Goal: Information Seeking & Learning: Check status

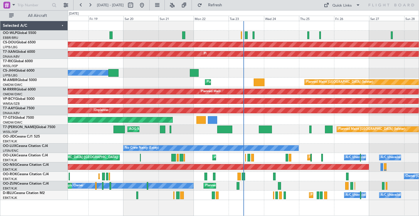
click at [77, 77] on div "Planned Maint Liege Planned Maint [GEOGRAPHIC_DATA] ([GEOGRAPHIC_DATA]) AOG Mai…" at bounding box center [243, 110] width 351 height 179
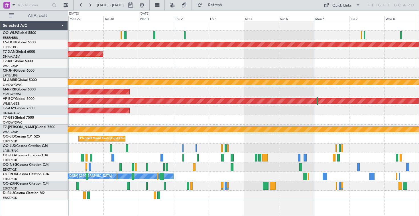
click at [203, 35] on div at bounding box center [243, 34] width 351 height 9
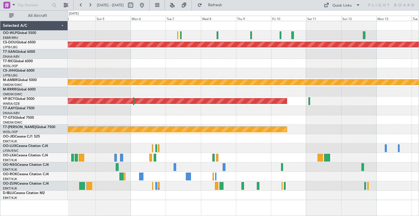
click at [250, 53] on div at bounding box center [243, 53] width 351 height 9
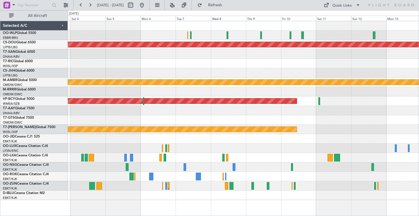
click at [178, 65] on div at bounding box center [243, 63] width 351 height 9
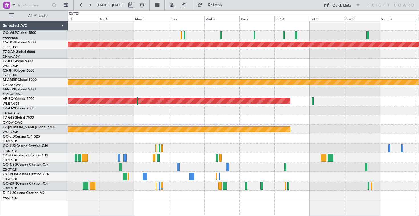
click at [315, 69] on div at bounding box center [243, 72] width 351 height 9
click at [111, 70] on div "Planned Maint London ([GEOGRAPHIC_DATA]) Planned Maint [GEOGRAPHIC_DATA] (Selet…" at bounding box center [243, 110] width 351 height 179
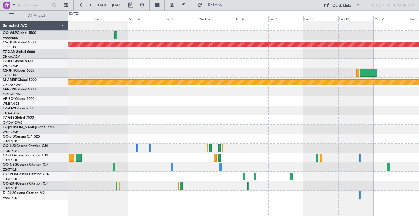
click at [95, 74] on div at bounding box center [243, 72] width 351 height 9
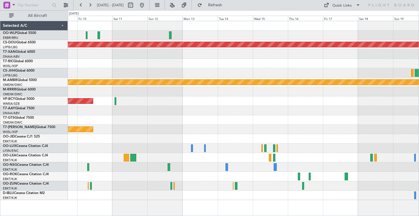
click at [278, 71] on div "Planned Maint London ([GEOGRAPHIC_DATA]) Planned Maint [GEOGRAPHIC_DATA] (Selet…" at bounding box center [243, 110] width 351 height 179
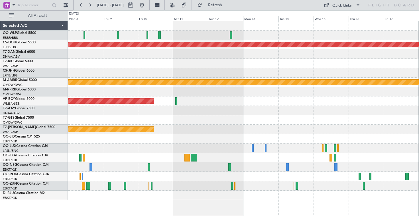
click at [219, 69] on div "Planned Maint London ([GEOGRAPHIC_DATA]) Planned Maint [GEOGRAPHIC_DATA] (Selet…" at bounding box center [243, 110] width 351 height 179
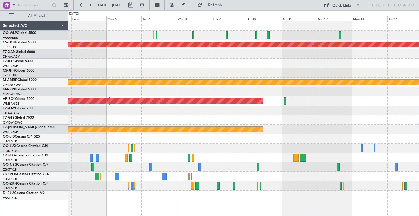
click at [300, 64] on div "Planned Maint London ([GEOGRAPHIC_DATA]) Planned Maint [GEOGRAPHIC_DATA] (Selet…" at bounding box center [243, 110] width 351 height 179
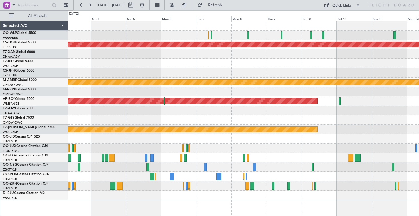
click at [292, 62] on div at bounding box center [243, 63] width 351 height 9
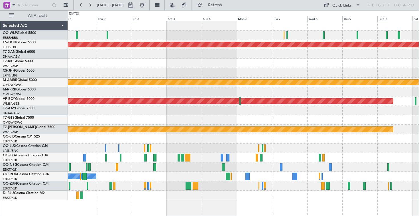
click at [301, 74] on div "Planned Maint London ([GEOGRAPHIC_DATA]) AOG Maint [GEOGRAPHIC_DATA] (Al Maktou…" at bounding box center [243, 110] width 351 height 179
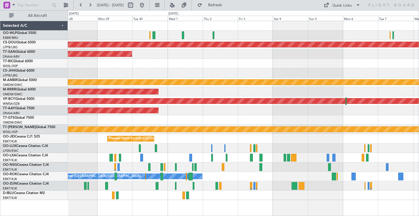
click at [268, 75] on div "Planned Maint London ([GEOGRAPHIC_DATA]) AOG Maint [GEOGRAPHIC_DATA] (Al Maktou…" at bounding box center [243, 110] width 351 height 179
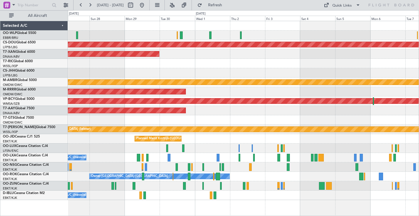
click at [253, 33] on div at bounding box center [243, 34] width 351 height 9
click at [219, 68] on div "Planned Maint London ([GEOGRAPHIC_DATA]) AOG Maint [GEOGRAPHIC_DATA] (Al Maktou…" at bounding box center [243, 110] width 351 height 179
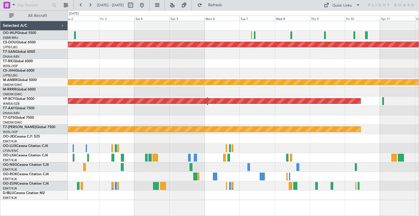
click at [193, 63] on div at bounding box center [243, 63] width 351 height 9
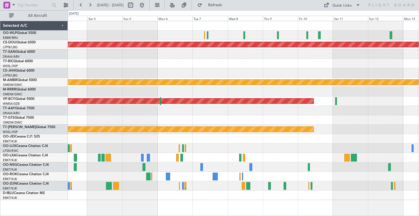
click at [168, 69] on div "Planned Maint London ([GEOGRAPHIC_DATA]) Planned Maint [GEOGRAPHIC_DATA] (Selet…" at bounding box center [243, 110] width 351 height 179
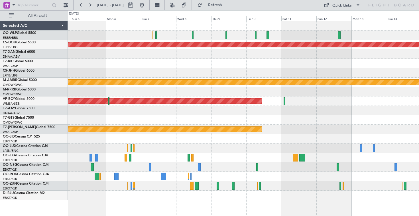
click at [148, 72] on div at bounding box center [243, 72] width 351 height 9
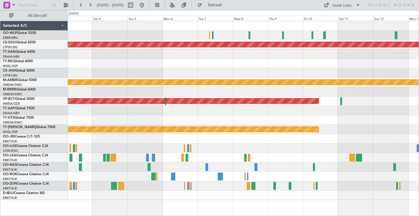
click at [218, 63] on div "Planned Maint London ([GEOGRAPHIC_DATA]) Planned Maint [GEOGRAPHIC_DATA] (Selet…" at bounding box center [243, 110] width 351 height 179
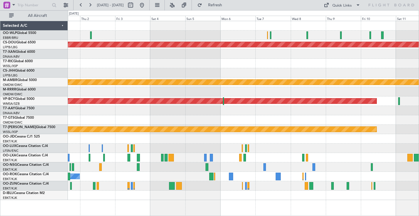
click at [264, 69] on div at bounding box center [243, 72] width 351 height 9
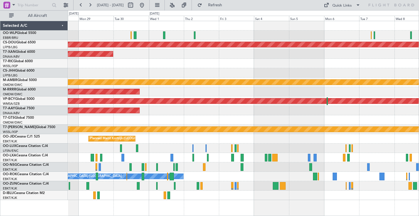
drag, startPoint x: 265, startPoint y: 58, endPoint x: 130, endPoint y: 56, distance: 135.0
click at [130, 56] on div "AOG Maint Dubai (Al Maktoum Intl)" at bounding box center [243, 53] width 351 height 9
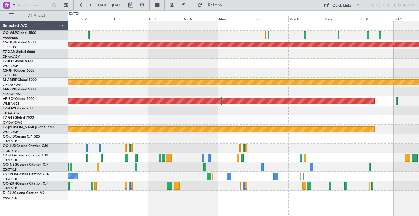
click at [99, 62] on div at bounding box center [243, 63] width 351 height 9
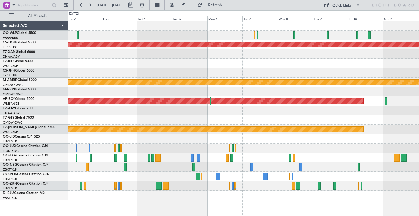
click at [96, 50] on div "AOG Maint Dubai (Al Maktoum Intl)" at bounding box center [243, 53] width 351 height 9
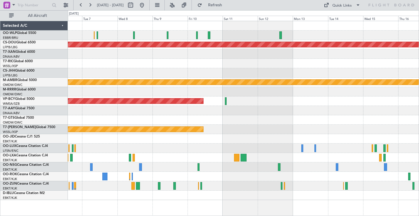
click at [109, 54] on div at bounding box center [243, 53] width 351 height 9
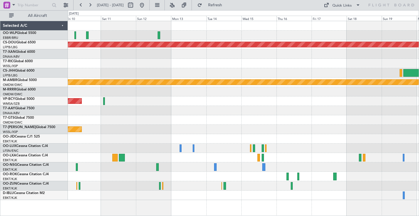
click at [145, 74] on div at bounding box center [243, 72] width 351 height 9
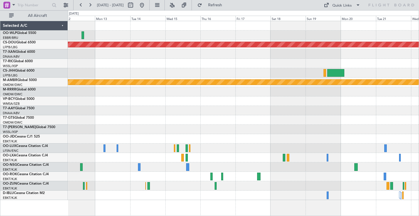
click at [227, 64] on div "Planned Maint London ([GEOGRAPHIC_DATA]) Planned Maint [GEOGRAPHIC_DATA] (Selet…" at bounding box center [243, 110] width 351 height 179
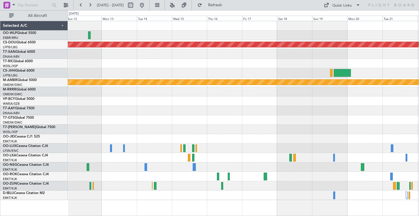
click at [242, 58] on div at bounding box center [243, 53] width 351 height 9
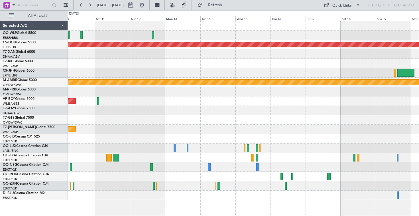
click at [333, 70] on div "Planned Maint London ([GEOGRAPHIC_DATA]) Planned Maint [GEOGRAPHIC_DATA] (Selet…" at bounding box center [243, 110] width 351 height 179
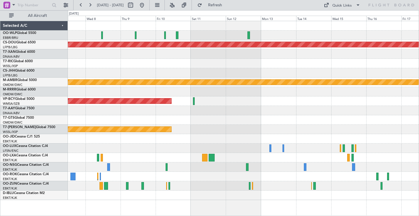
click at [255, 66] on div at bounding box center [243, 63] width 351 height 9
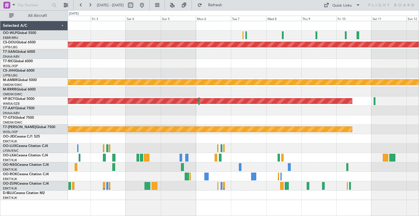
click at [300, 70] on div at bounding box center [243, 72] width 351 height 9
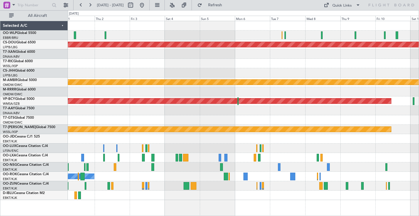
click at [238, 77] on div "Planned Maint London ([GEOGRAPHIC_DATA]) AOG Maint [GEOGRAPHIC_DATA] (Al Maktou…" at bounding box center [243, 110] width 351 height 179
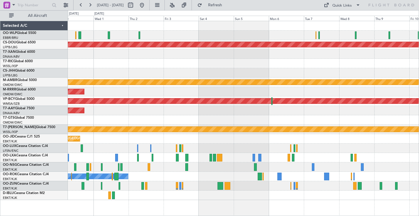
click at [265, 51] on div "AOG Maint Dubai (Al Maktoum Intl)" at bounding box center [243, 53] width 351 height 9
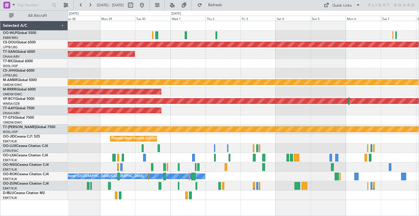
click at [230, 69] on div "Planned Maint London ([GEOGRAPHIC_DATA]) AOG Maint [GEOGRAPHIC_DATA] (Al Maktou…" at bounding box center [243, 110] width 351 height 179
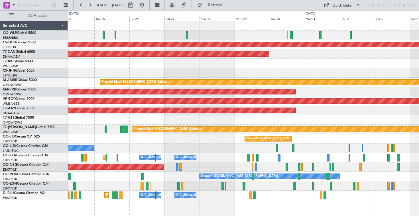
click at [277, 72] on div "Planned Maint London ([GEOGRAPHIC_DATA]) AOG Maint [GEOGRAPHIC_DATA] (Al Maktou…" at bounding box center [243, 110] width 351 height 179
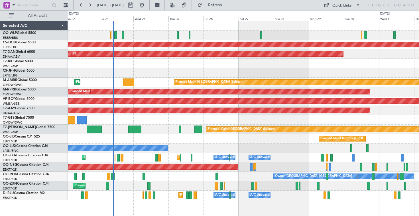
click at [252, 68] on div at bounding box center [243, 72] width 351 height 9
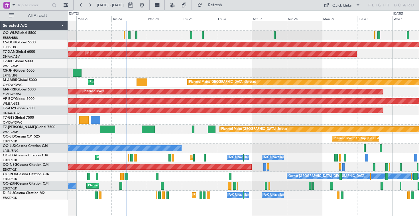
click at [171, 84] on div "Planned Maint London ([GEOGRAPHIC_DATA]) AOG Maint [GEOGRAPHIC_DATA] (Al Maktou…" at bounding box center [243, 110] width 351 height 179
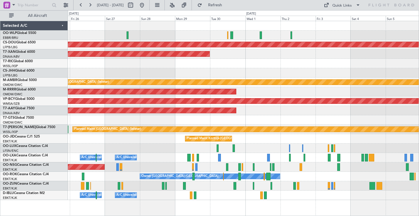
click at [199, 64] on div at bounding box center [243, 63] width 351 height 9
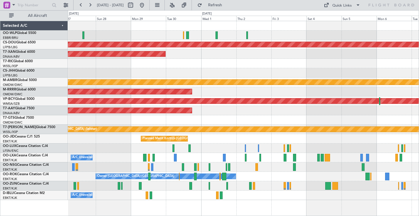
click at [257, 56] on div "Planned Maint London ([GEOGRAPHIC_DATA]) AOG Maint [GEOGRAPHIC_DATA] (Al Maktou…" at bounding box center [243, 110] width 351 height 179
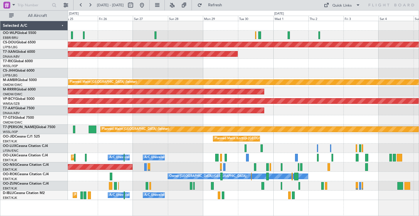
click at [256, 64] on div at bounding box center [243, 63] width 351 height 9
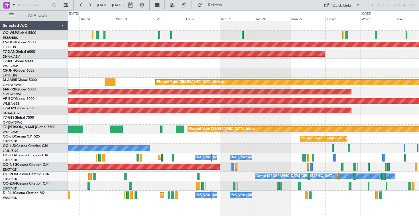
click at [249, 70] on div at bounding box center [243, 72] width 351 height 9
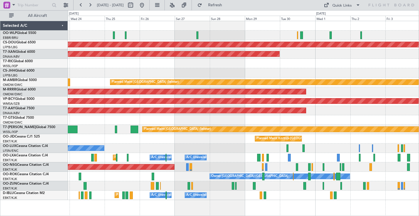
click at [160, 67] on div at bounding box center [243, 63] width 351 height 9
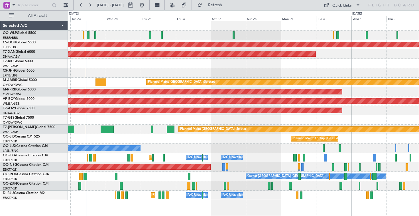
click at [361, 67] on div at bounding box center [243, 63] width 351 height 9
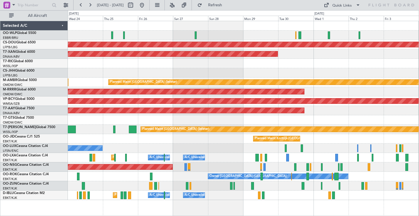
click at [187, 61] on div at bounding box center [243, 63] width 351 height 9
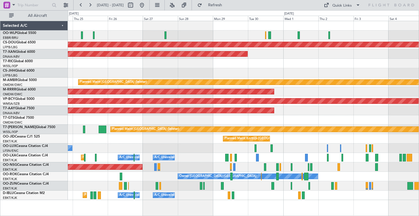
click at [170, 65] on div at bounding box center [243, 63] width 351 height 9
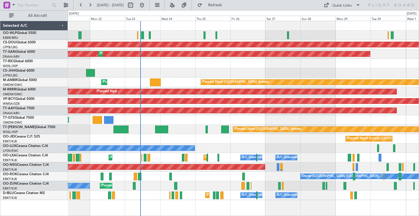
click at [374, 54] on div "Planned Maint London ([GEOGRAPHIC_DATA]) AOG Maint [GEOGRAPHIC_DATA] (Al Maktou…" at bounding box center [243, 110] width 351 height 179
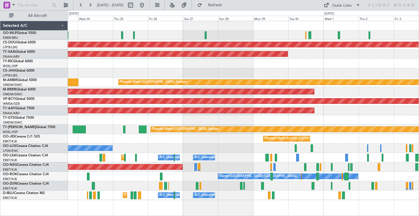
click at [157, 66] on div at bounding box center [243, 63] width 351 height 9
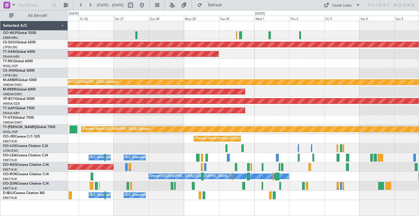
click at [153, 69] on div at bounding box center [243, 72] width 351 height 9
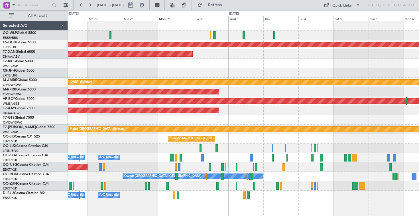
click at [143, 65] on div "Planned Maint London ([GEOGRAPHIC_DATA]) AOG Maint [GEOGRAPHIC_DATA] (Al Maktou…" at bounding box center [243, 110] width 351 height 179
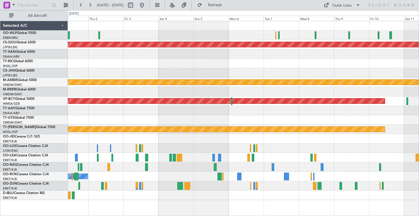
click at [141, 68] on div at bounding box center [243, 63] width 351 height 9
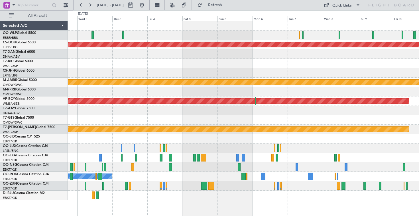
click at [400, 58] on div "Planned Maint London ([GEOGRAPHIC_DATA]) AOG Maint [GEOGRAPHIC_DATA] (Al Maktou…" at bounding box center [243, 110] width 351 height 179
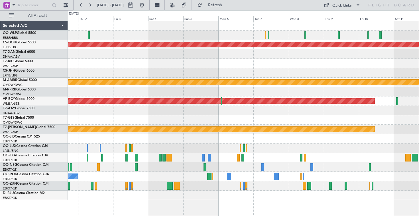
click at [139, 58] on div "Planned Maint London ([GEOGRAPHIC_DATA]) AOG Maint [GEOGRAPHIC_DATA] (Al Maktou…" at bounding box center [243, 110] width 351 height 179
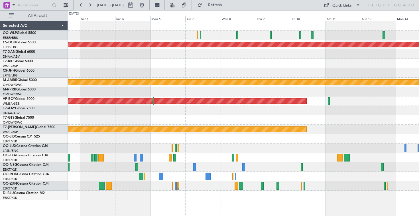
click at [169, 56] on div at bounding box center [243, 53] width 351 height 9
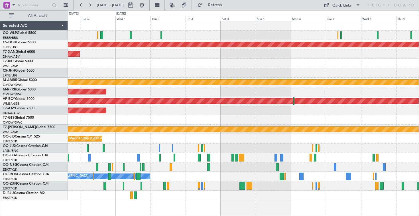
click at [370, 71] on div "Planned Maint London ([GEOGRAPHIC_DATA]) AOG Maint [GEOGRAPHIC_DATA] (Al Maktou…" at bounding box center [243, 110] width 351 height 179
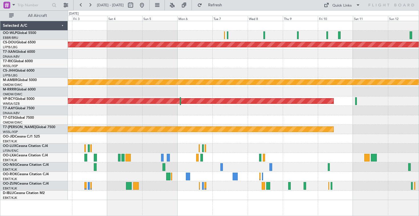
click at [170, 71] on div "Planned Maint London ([GEOGRAPHIC_DATA]) Planned Maint [GEOGRAPHIC_DATA] (Selet…" at bounding box center [243, 110] width 351 height 179
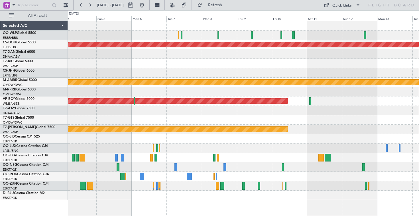
click at [253, 66] on div at bounding box center [243, 63] width 351 height 9
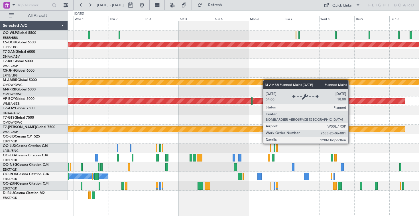
click at [279, 85] on div "Planned Maint London ([GEOGRAPHIC_DATA]) AOG Maint [GEOGRAPHIC_DATA] (Al Maktou…" at bounding box center [243, 110] width 351 height 179
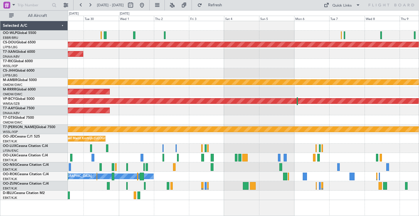
click at [174, 58] on div "Planned Maint London ([GEOGRAPHIC_DATA]) AOG Maint [GEOGRAPHIC_DATA] (Al Maktou…" at bounding box center [243, 110] width 351 height 179
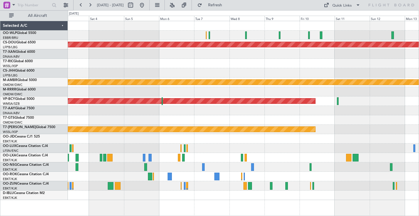
click at [93, 70] on div "Planned Maint London ([GEOGRAPHIC_DATA]) Planned Maint [GEOGRAPHIC_DATA] (Selet…" at bounding box center [243, 110] width 351 height 179
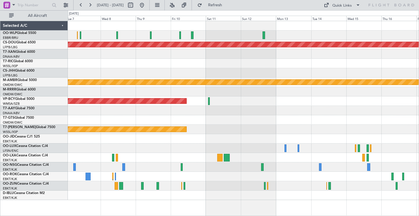
click at [145, 58] on div at bounding box center [243, 53] width 351 height 9
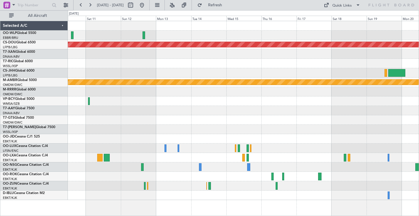
click at [153, 60] on div "Planned Maint London ([GEOGRAPHIC_DATA]) Planned Maint [GEOGRAPHIC_DATA] (Selet…" at bounding box center [243, 110] width 351 height 179
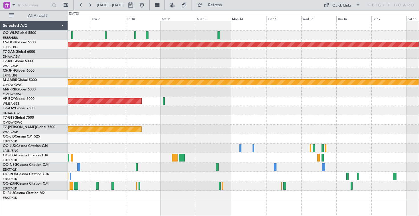
click at [234, 52] on div "Planned Maint London ([GEOGRAPHIC_DATA]) Planned Maint [GEOGRAPHIC_DATA] (Selet…" at bounding box center [243, 110] width 351 height 179
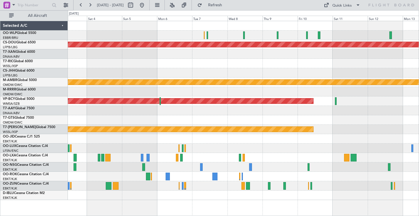
click at [367, 75] on div at bounding box center [243, 72] width 351 height 9
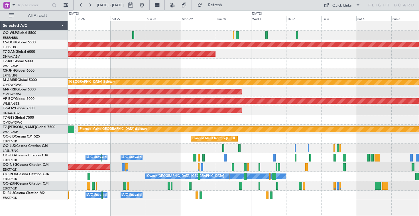
click at [307, 79] on div "Planned Maint London ([GEOGRAPHIC_DATA]) AOG Maint [GEOGRAPHIC_DATA] (Al Maktou…" at bounding box center [243, 110] width 351 height 179
